Goal: Information Seeking & Learning: Check status

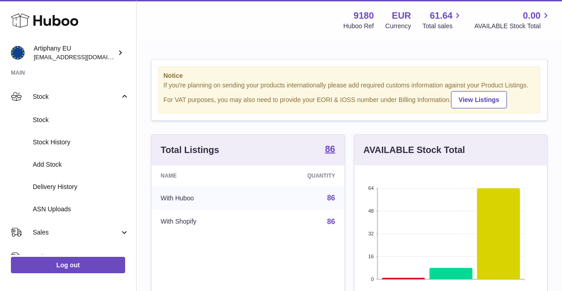
scroll to position [53, 0]
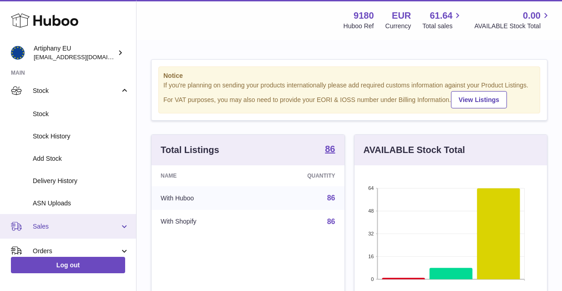
click at [77, 224] on span "Sales" at bounding box center [76, 226] width 87 height 9
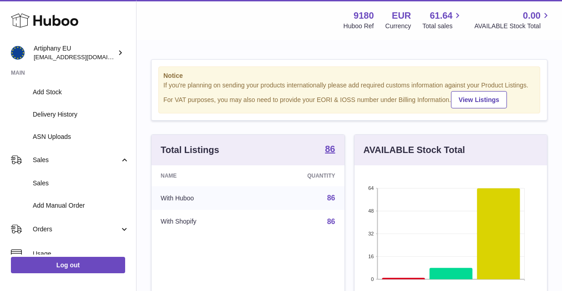
scroll to position [157, 0]
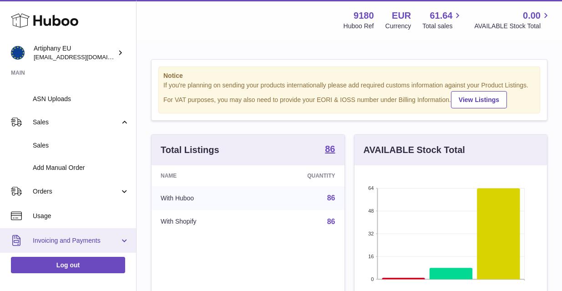
click at [73, 236] on span "Invoicing and Payments" at bounding box center [76, 240] width 87 height 9
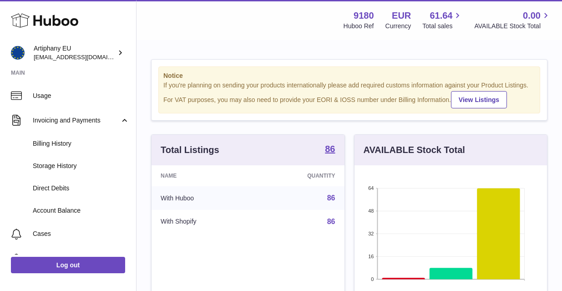
scroll to position [296, 0]
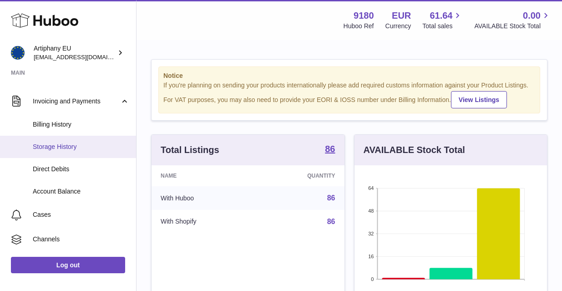
click at [78, 145] on span "Storage History" at bounding box center [81, 146] width 96 height 9
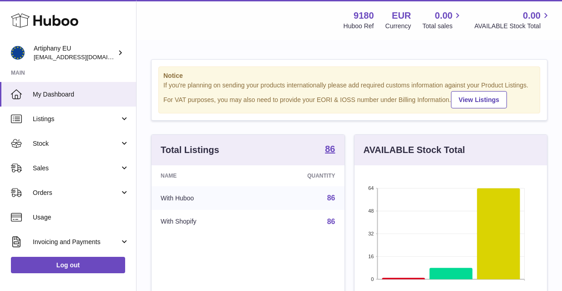
scroll to position [98, 0]
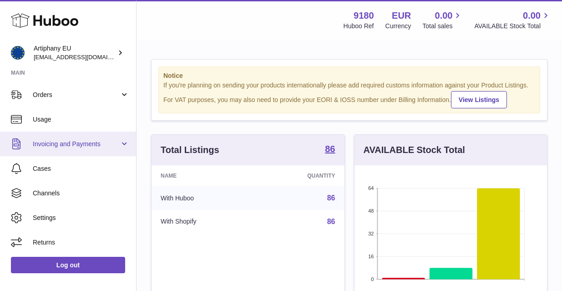
click at [71, 148] on link "Invoicing and Payments" at bounding box center [68, 144] width 136 height 25
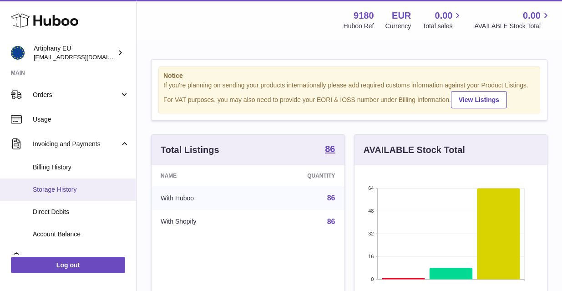
click at [68, 186] on span "Storage History" at bounding box center [81, 189] width 96 height 9
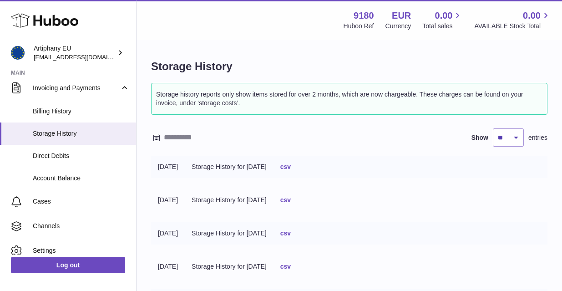
scroll to position [154, 0]
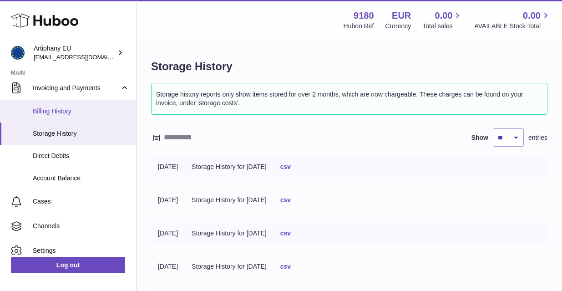
click at [65, 109] on span "Billing History" at bounding box center [81, 111] width 96 height 9
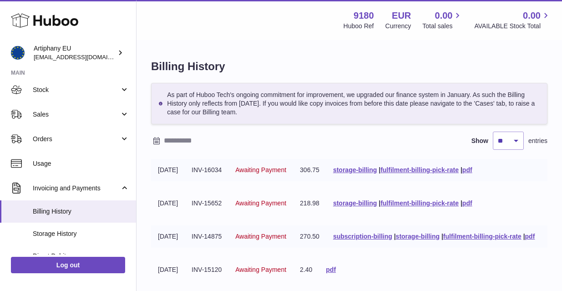
scroll to position [77, 0]
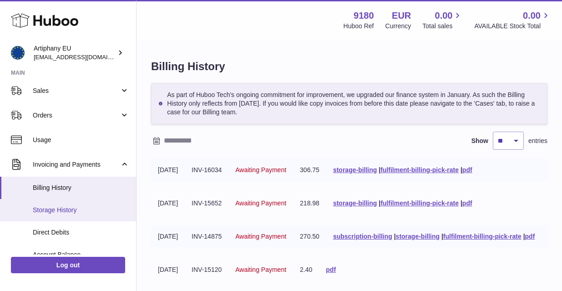
click at [77, 212] on span "Storage History" at bounding box center [81, 210] width 96 height 9
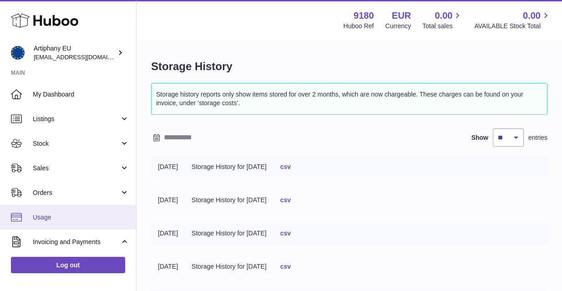
click at [88, 218] on span "Usage" at bounding box center [81, 217] width 96 height 9
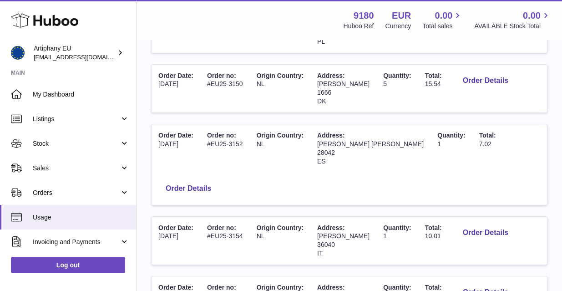
scroll to position [569, 0]
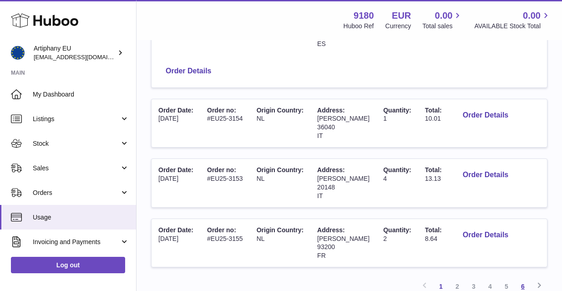
click at [523, 278] on link "6" at bounding box center [523, 286] width 16 height 16
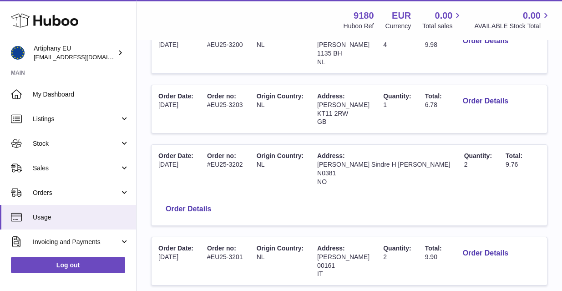
scroll to position [453, 0]
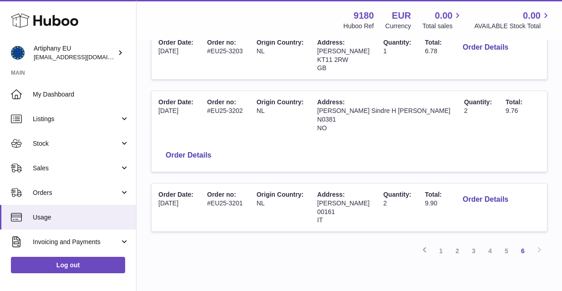
click at [539, 243] on div "Previous 1 2 3 4 5 6 Next" at bounding box center [349, 251] width 396 height 16
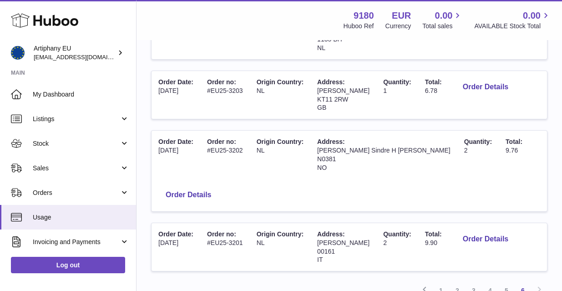
scroll to position [410, 0]
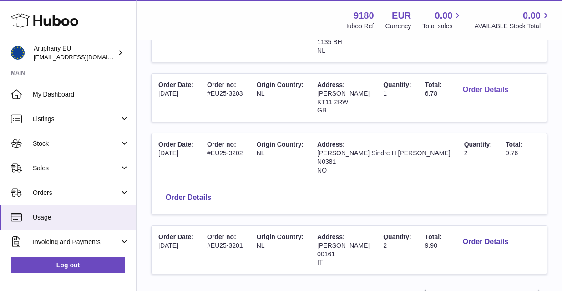
click at [461, 84] on button "Order Details" at bounding box center [486, 90] width 60 height 19
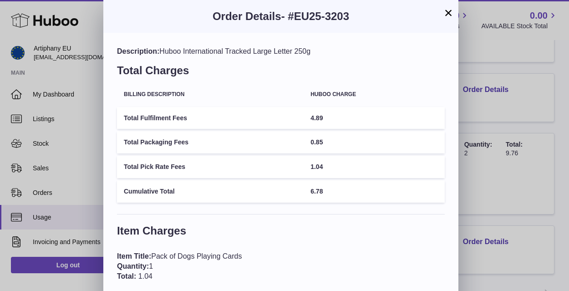
click at [448, 12] on button "×" at bounding box center [448, 12] width 11 height 11
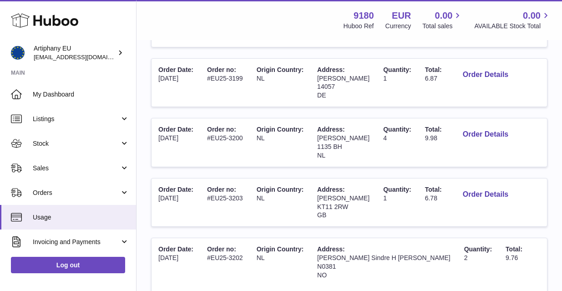
scroll to position [297, 0]
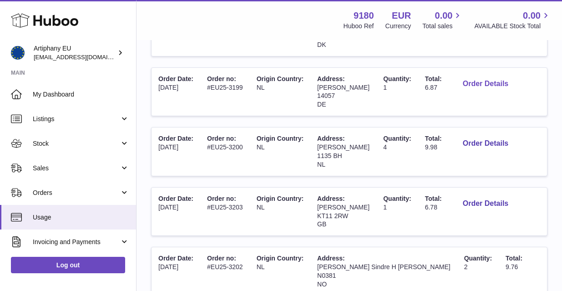
click at [469, 75] on button "Order Details" at bounding box center [486, 84] width 60 height 19
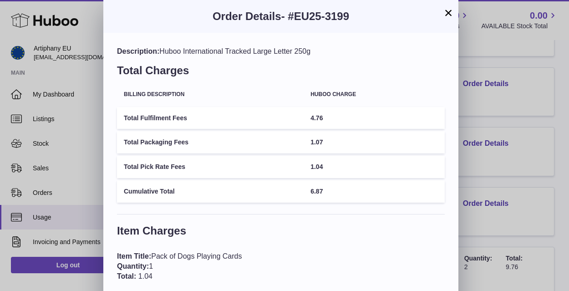
click at [449, 14] on button "×" at bounding box center [448, 12] width 11 height 11
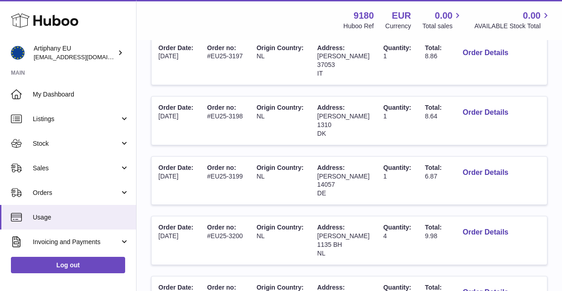
scroll to position [209, 0]
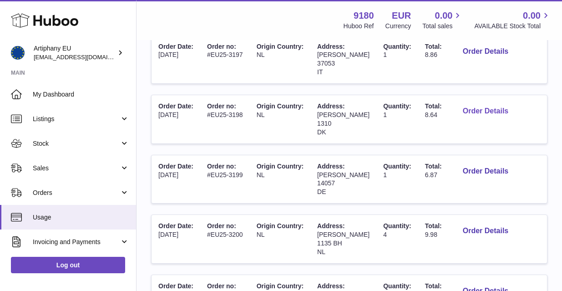
click at [506, 106] on button "Order Details" at bounding box center [486, 111] width 60 height 19
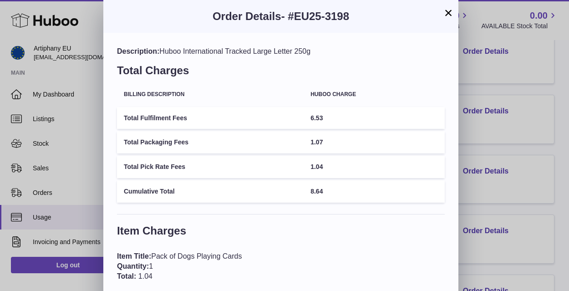
click at [446, 13] on button "×" at bounding box center [448, 12] width 11 height 11
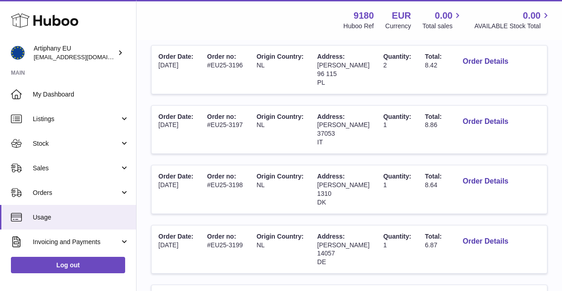
scroll to position [135, 0]
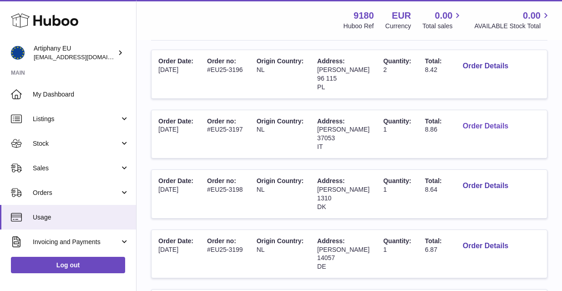
click at [480, 123] on button "Order Details" at bounding box center [486, 126] width 60 height 19
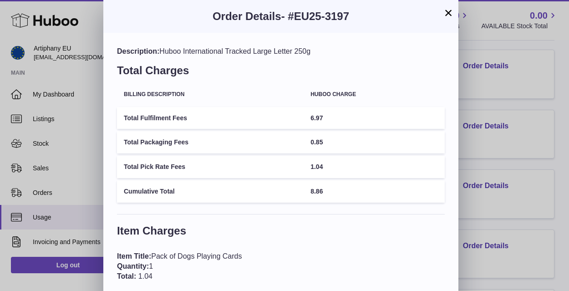
click at [448, 12] on button "×" at bounding box center [448, 12] width 11 height 11
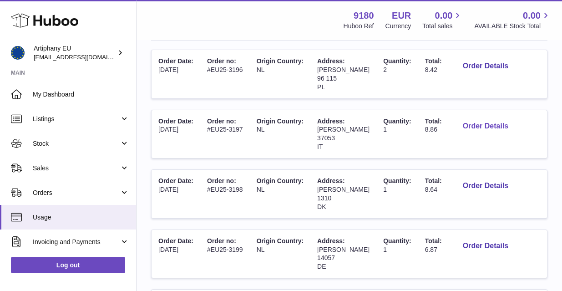
click at [476, 122] on button "Order Details" at bounding box center [486, 126] width 60 height 19
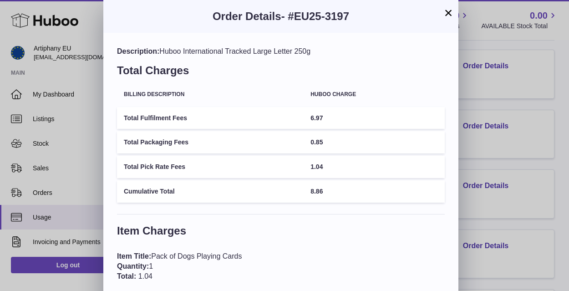
click at [445, 11] on button "×" at bounding box center [448, 12] width 11 height 11
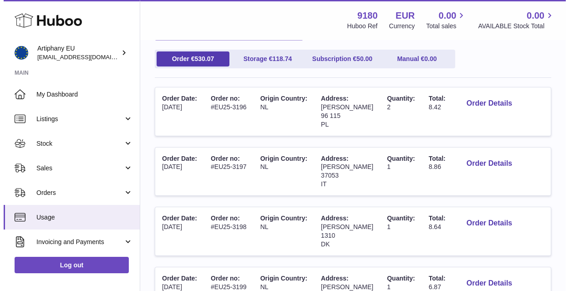
scroll to position [95, 0]
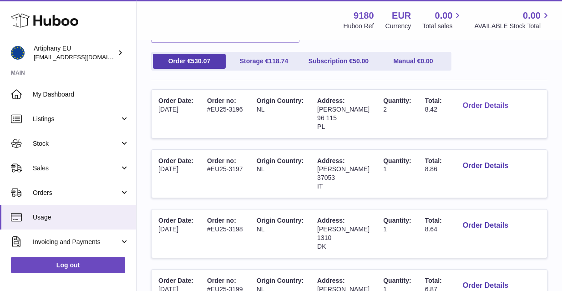
click at [490, 105] on button "Order Details" at bounding box center [486, 105] width 60 height 19
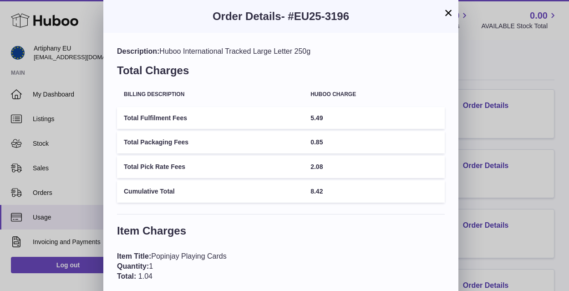
click at [556, 142] on div "× Order Details - #EU25-3196 Description: Huboo International Tracked Large Let…" at bounding box center [284, 241] width 569 height 482
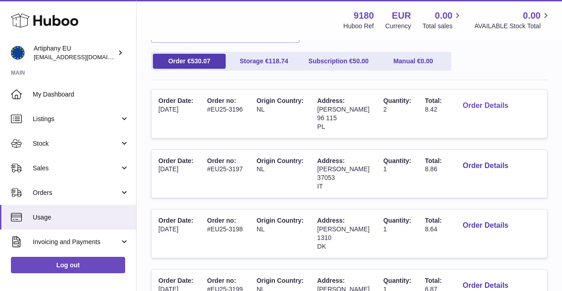
click at [484, 106] on button "Order Details" at bounding box center [486, 105] width 60 height 19
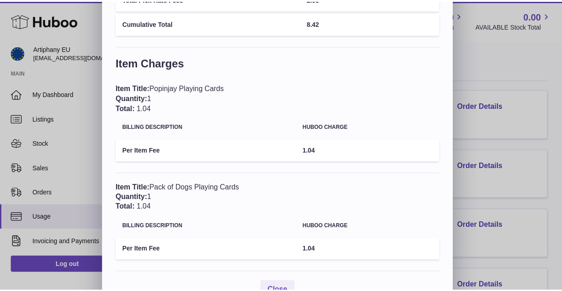
scroll to position [186, 0]
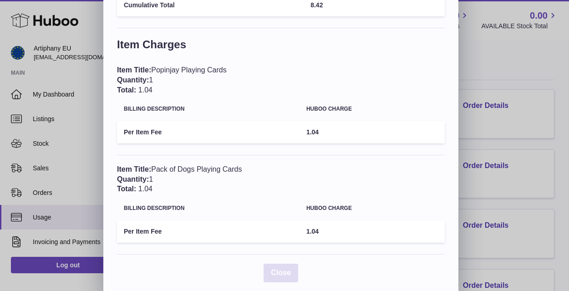
click at [280, 263] on button "Close" at bounding box center [280, 272] width 35 height 19
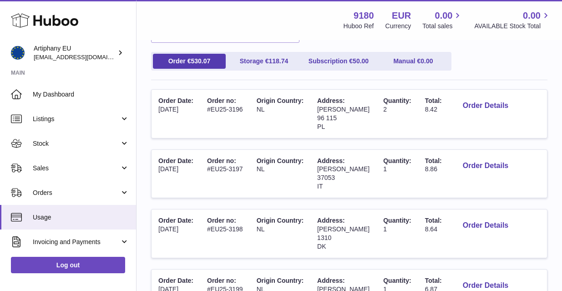
scroll to position [0, 0]
click at [487, 103] on button "Order Details" at bounding box center [486, 105] width 60 height 19
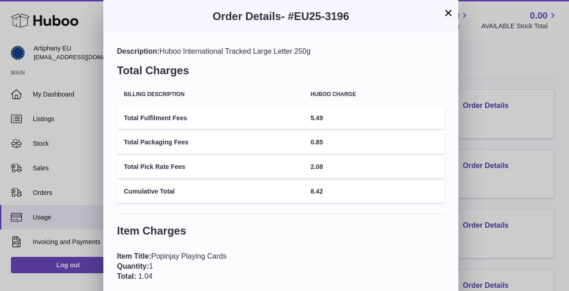
click at [450, 10] on button "×" at bounding box center [448, 12] width 11 height 11
